Goal: Task Accomplishment & Management: Complete application form

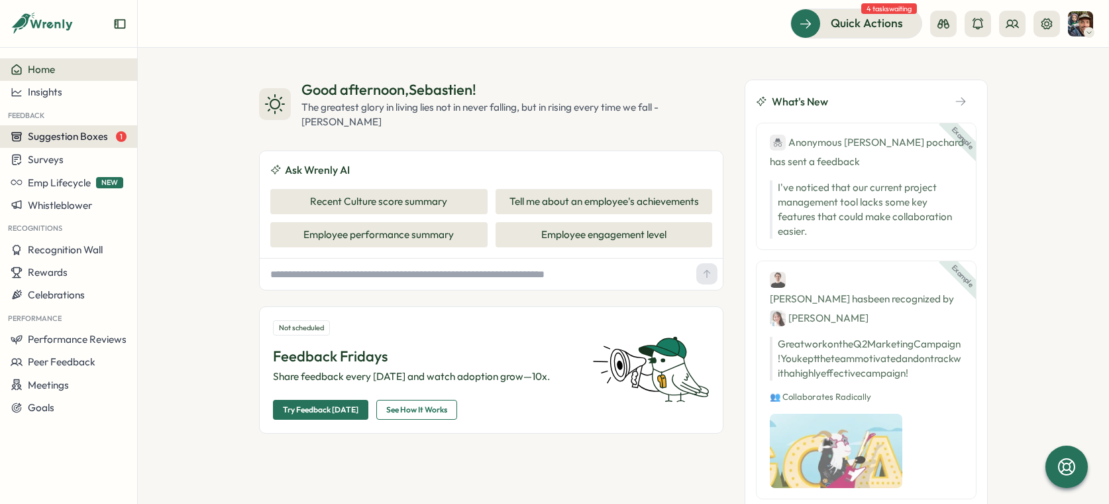
click at [58, 145] on button "Suggestion Boxes 1" at bounding box center [68, 136] width 137 height 23
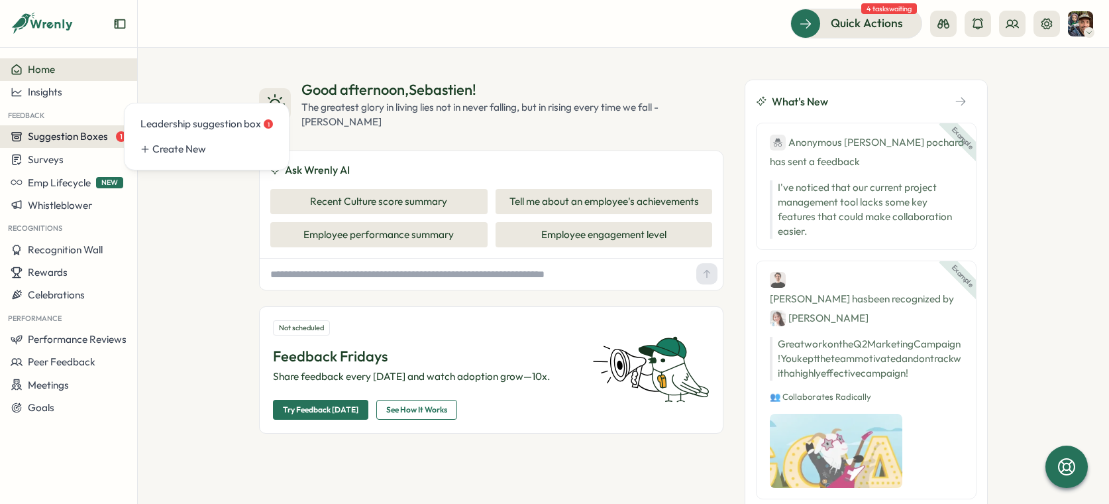
click at [91, 134] on span "Suggestion Boxes" at bounding box center [68, 136] width 80 height 13
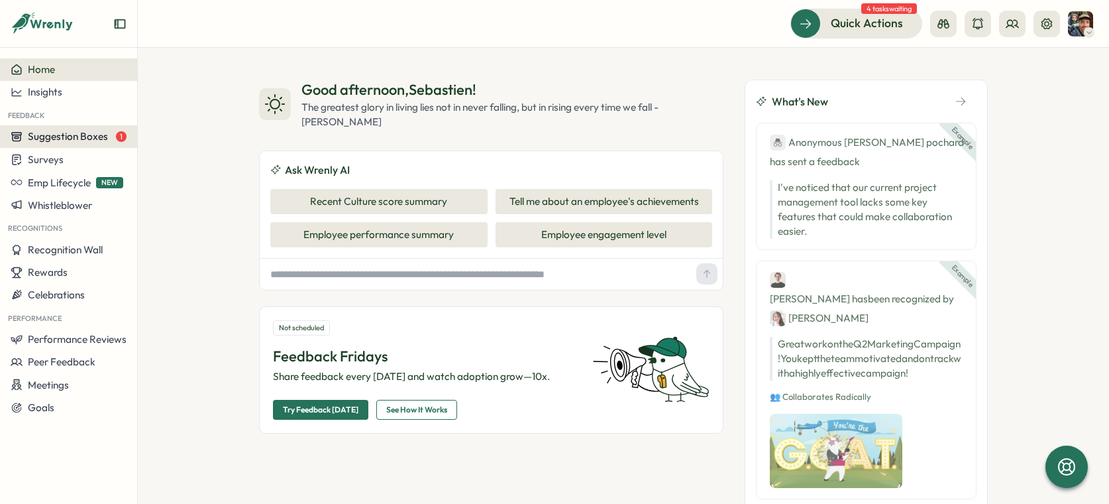
click at [66, 136] on span "Suggestion Boxes" at bounding box center [68, 136] width 80 height 13
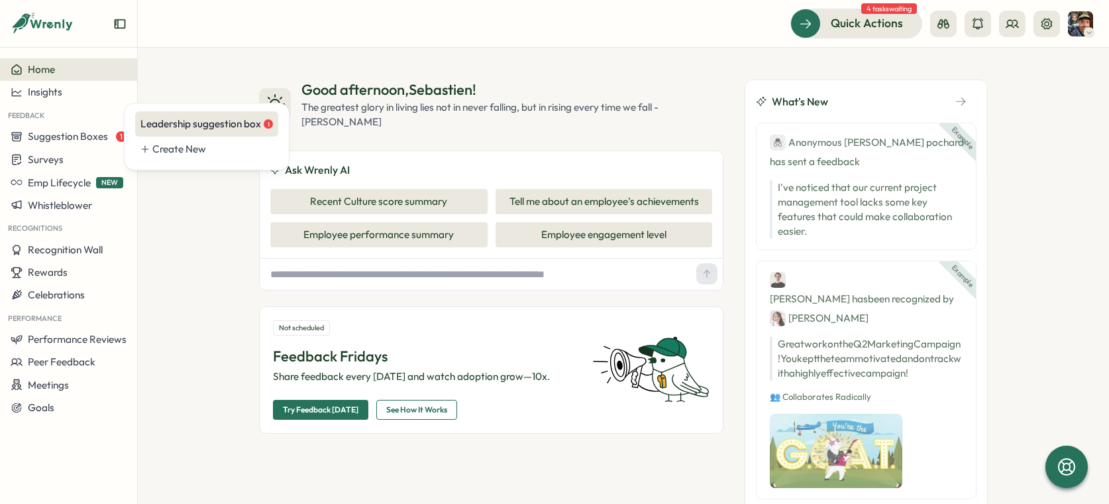
click at [177, 123] on div "Leadership suggestion box 1" at bounding box center [206, 124] width 133 height 15
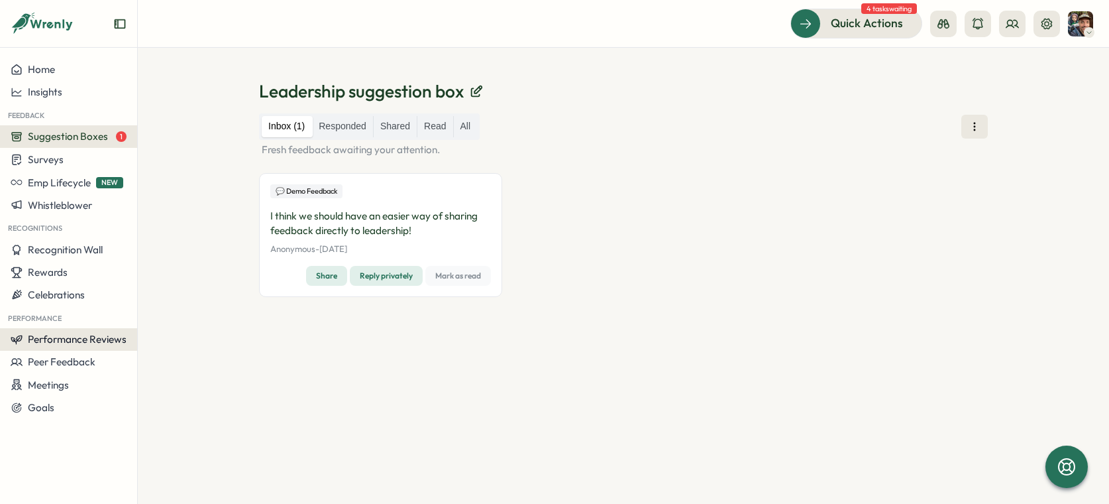
click at [67, 339] on span "Performance Reviews" at bounding box center [77, 339] width 99 height 13
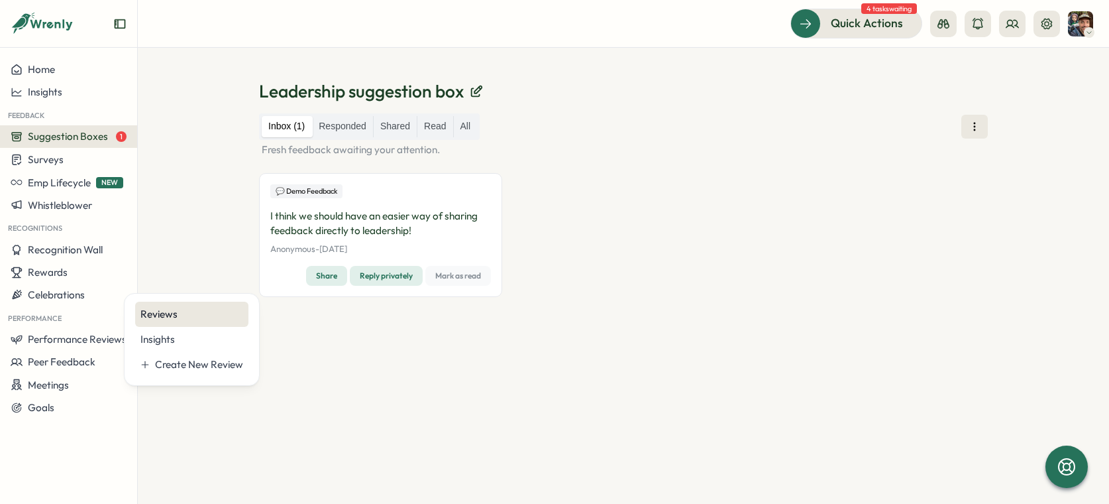
click at [153, 313] on div "Reviews" at bounding box center [191, 314] width 103 height 15
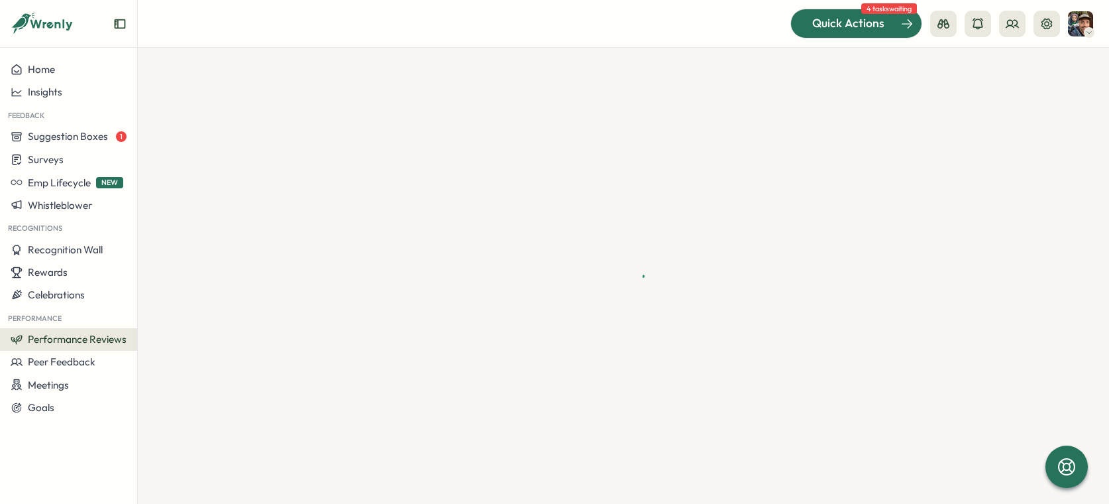
click at [829, 25] on span "Quick Actions" at bounding box center [848, 23] width 72 height 17
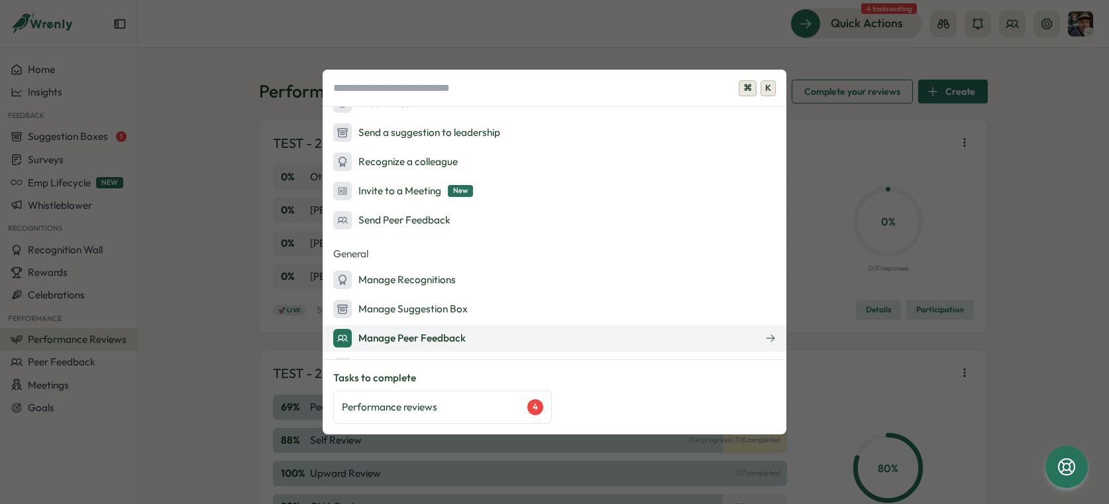
scroll to position [165, 0]
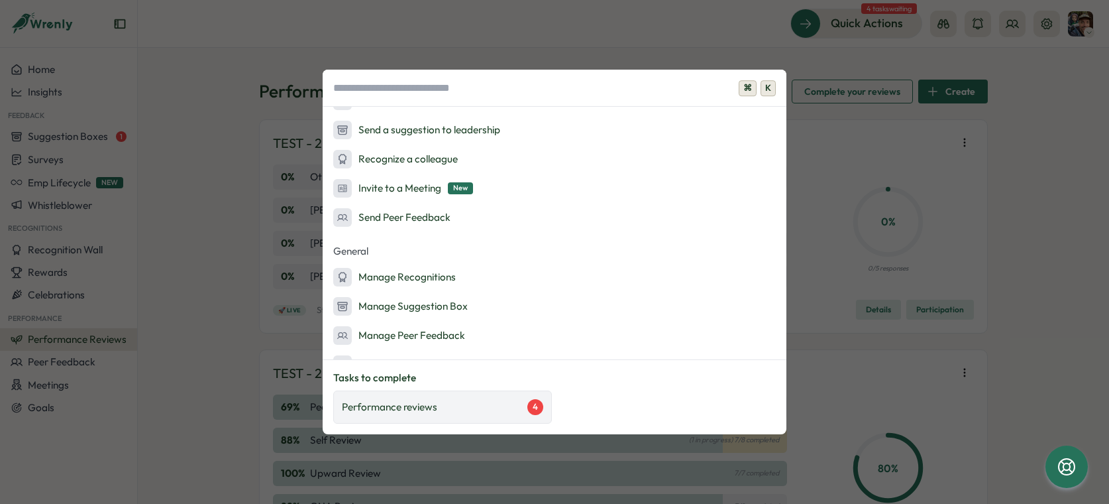
click at [468, 404] on div "Performance reviews 4" at bounding box center [442, 407] width 201 height 16
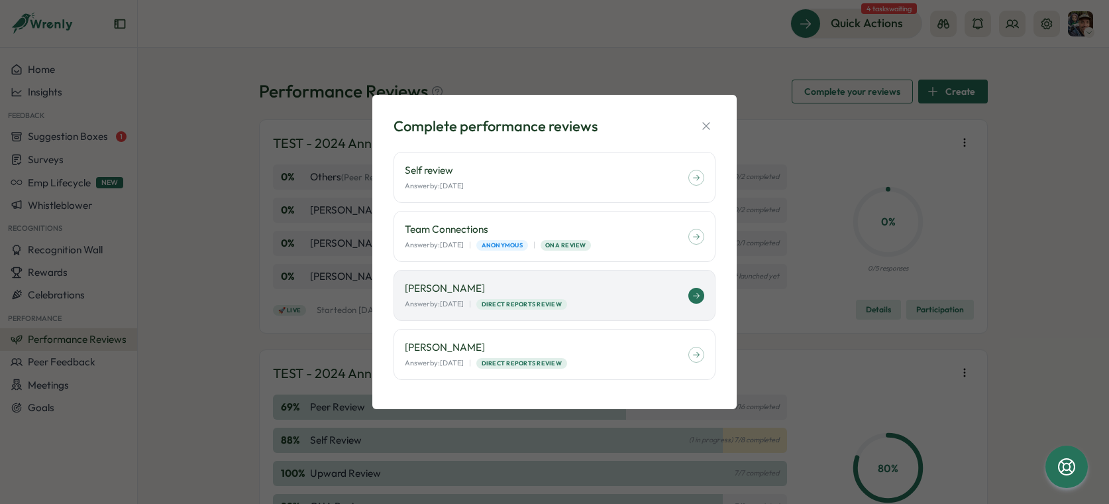
click at [631, 303] on div "Answer by: [DATE] | Direct Reports Review" at bounding box center [547, 303] width 284 height 11
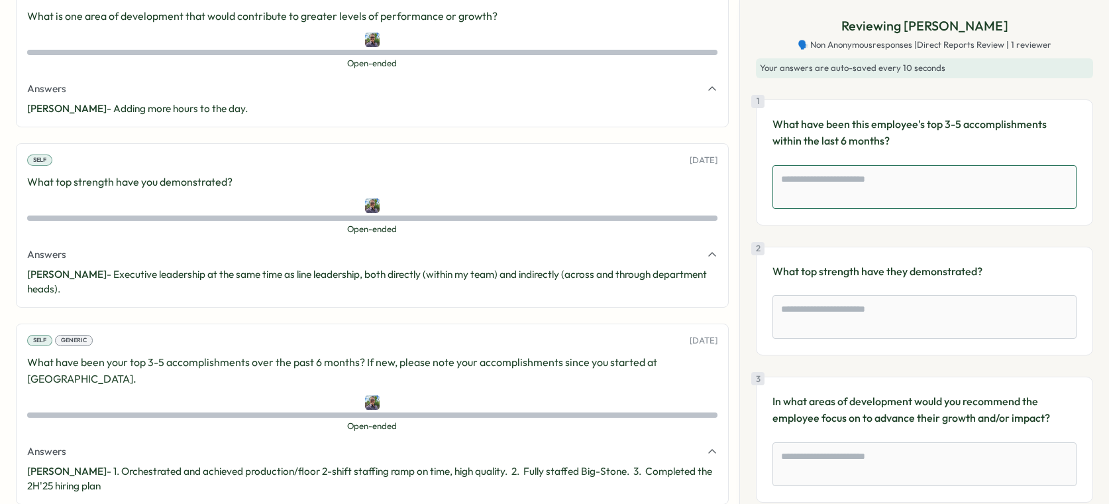
click at [902, 197] on textarea at bounding box center [925, 187] width 304 height 44
click at [933, 305] on textarea at bounding box center [925, 317] width 304 height 44
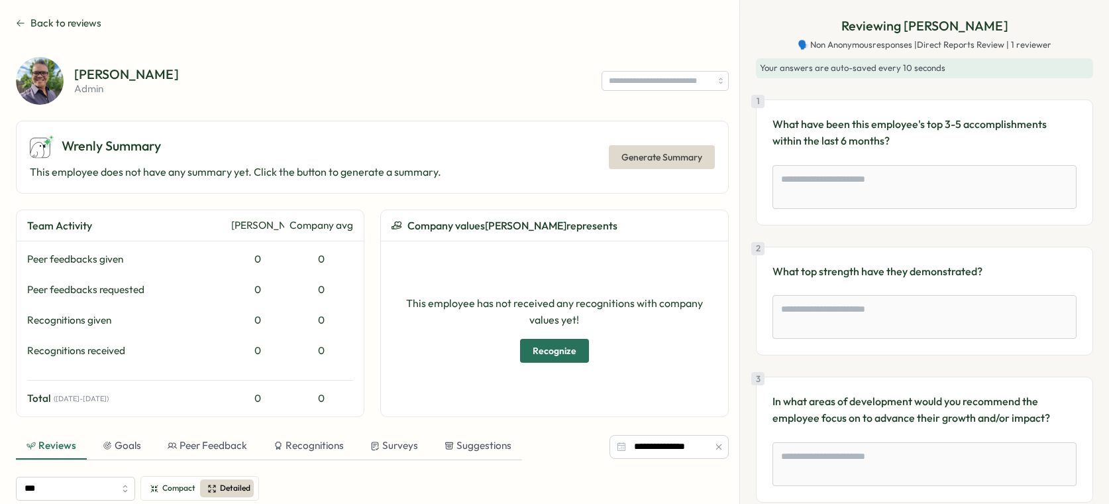
click at [525, 57] on div "Ronnie Cuadro admin" at bounding box center [372, 81] width 713 height 48
